Goal: Find specific page/section: Find specific page/section

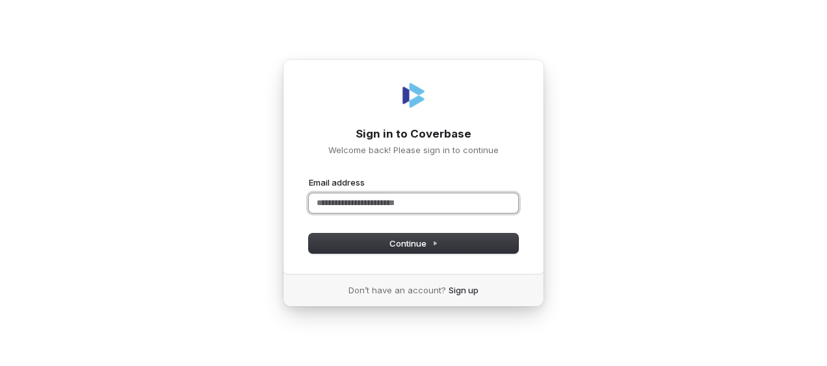
click at [391, 208] on input "Email address" at bounding box center [413, 203] width 209 height 19
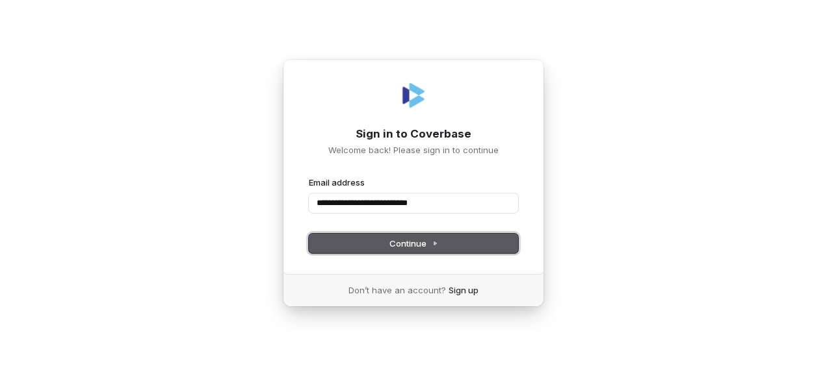
click at [414, 244] on span "Continue" at bounding box center [413, 244] width 49 height 12
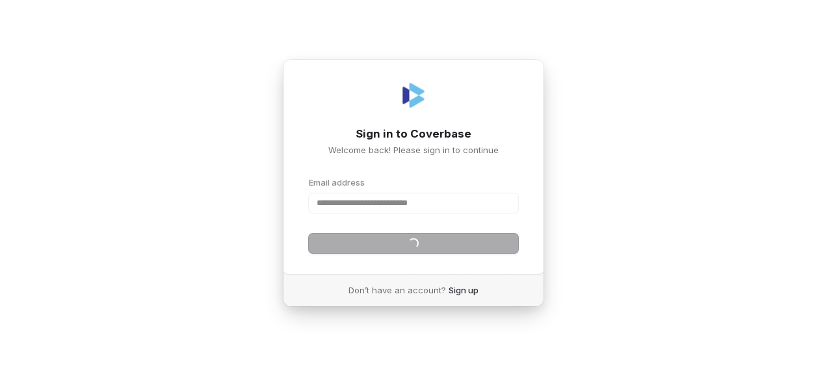
type input "**********"
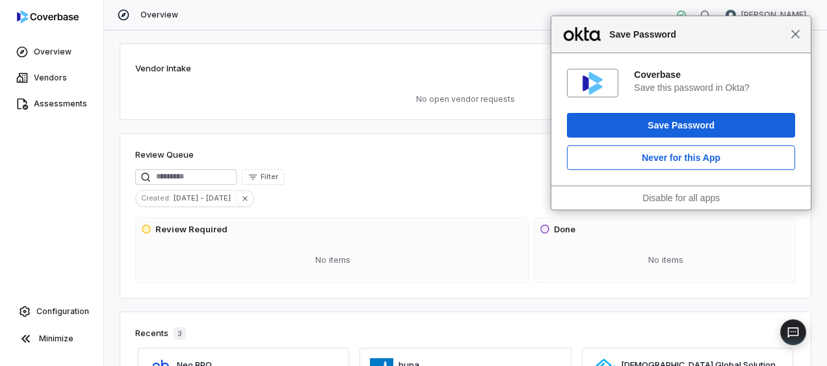
click at [798, 38] on span "Close" at bounding box center [795, 34] width 10 height 10
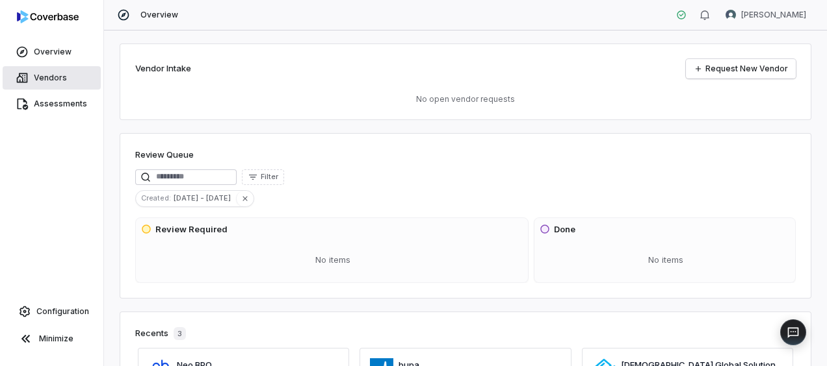
click at [58, 75] on span "Vendors" at bounding box center [50, 78] width 33 height 10
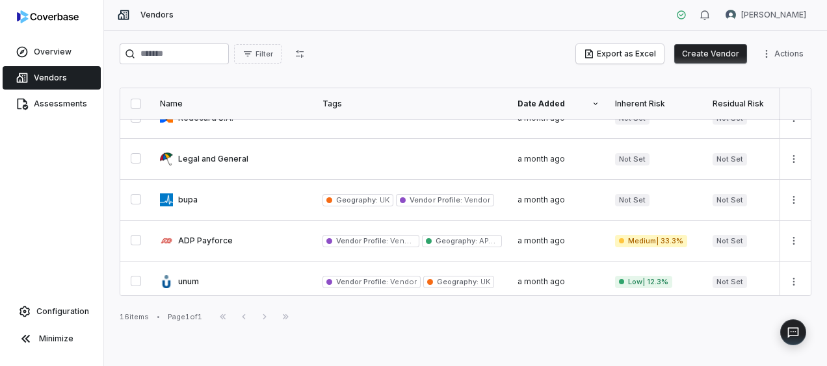
scroll to position [481, 0]
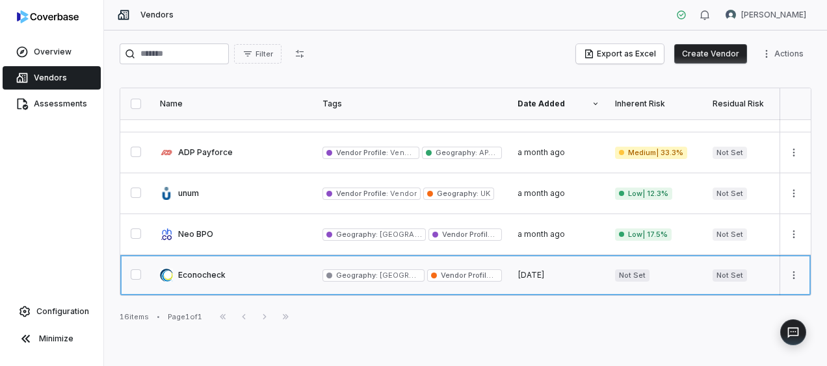
click at [232, 267] on link at bounding box center [233, 275] width 162 height 40
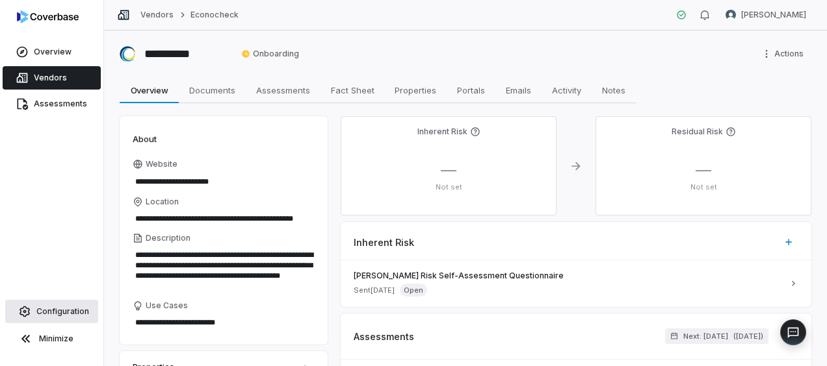
click at [51, 308] on span "Configuration" at bounding box center [62, 312] width 53 height 10
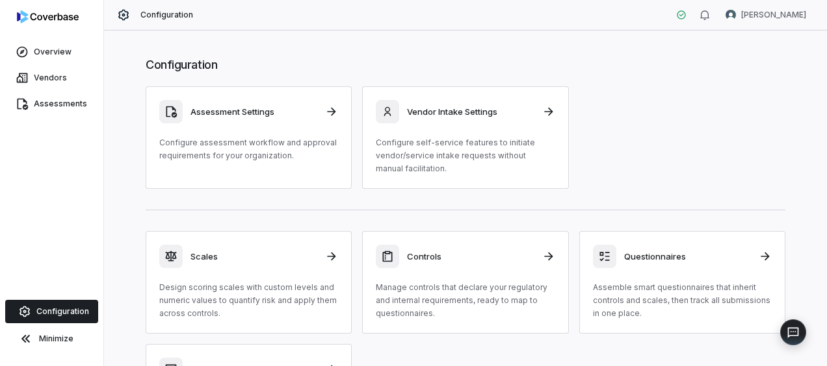
scroll to position [130, 0]
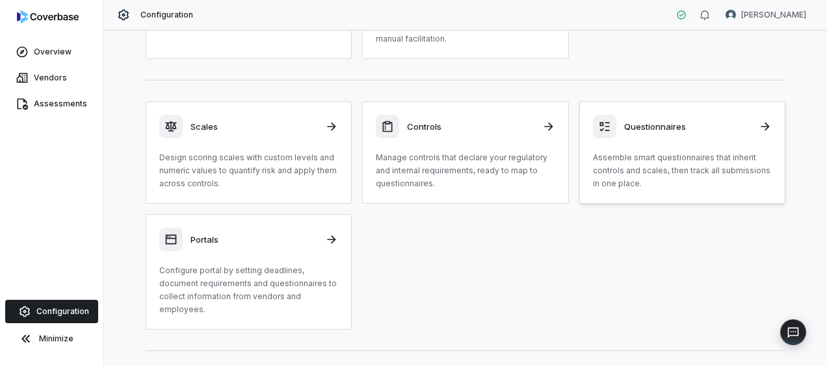
click at [699, 155] on p "Assemble smart questionnaires that inherit controls and scales, then track all …" at bounding box center [682, 170] width 179 height 39
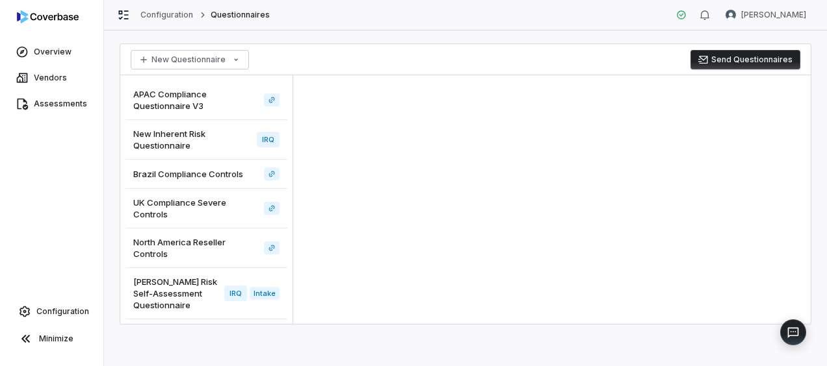
click at [161, 290] on span "Archer Risk Self-Assessment Questionnaire" at bounding box center [176, 293] width 86 height 35
